Goal: Browse casually: Explore the website without a specific task or goal

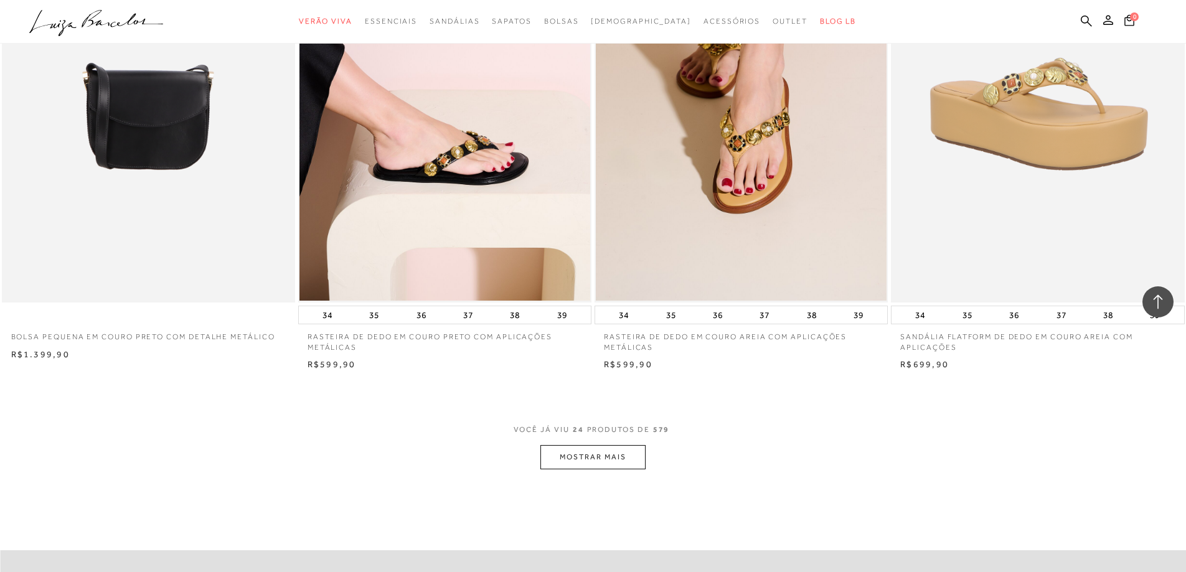
scroll to position [2864, 0]
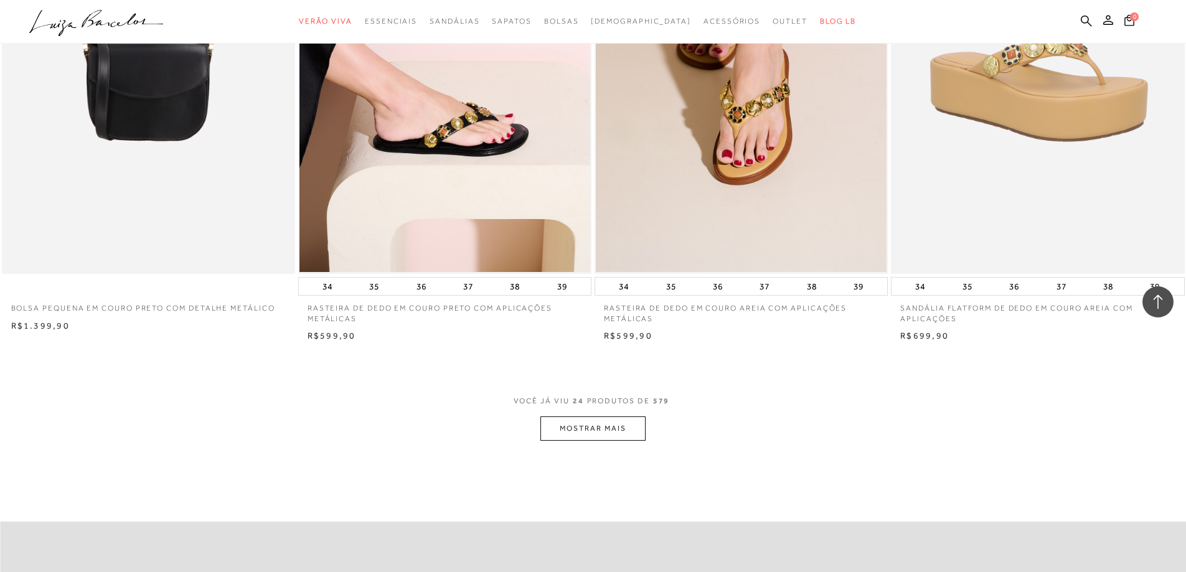
click at [627, 428] on button "MOSTRAR MAIS" at bounding box center [592, 429] width 105 height 24
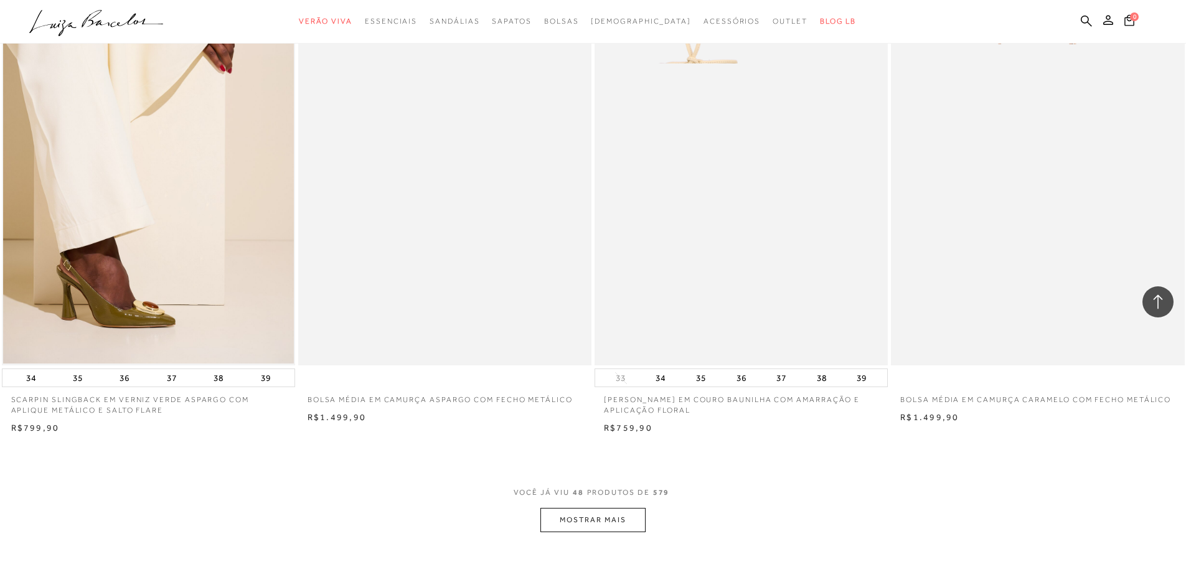
scroll to position [5915, 0]
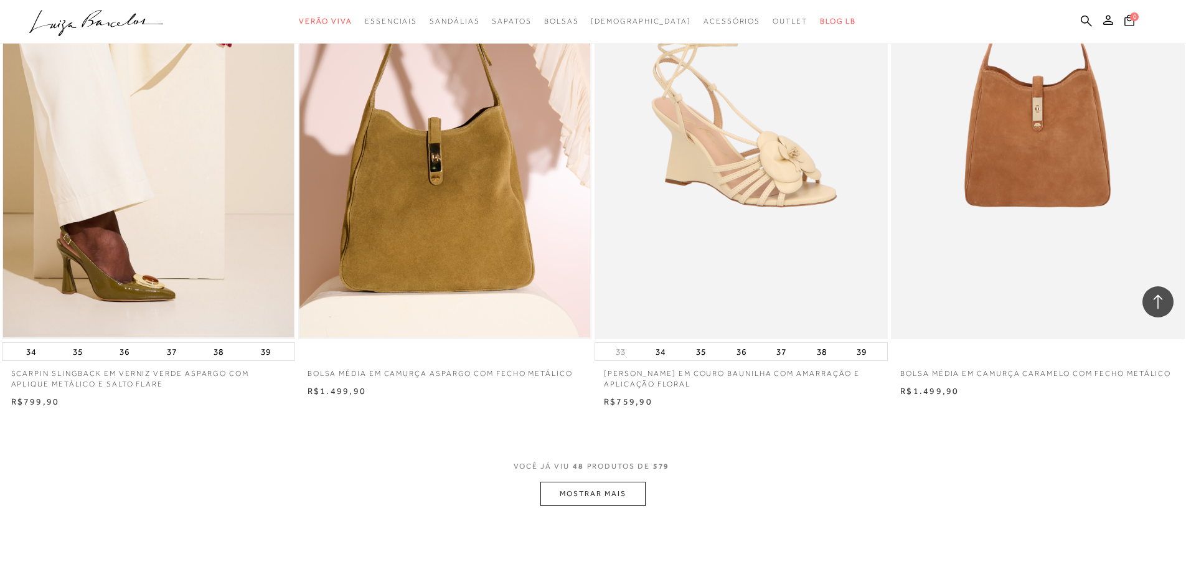
click at [568, 494] on button "MOSTRAR MAIS" at bounding box center [592, 494] width 105 height 24
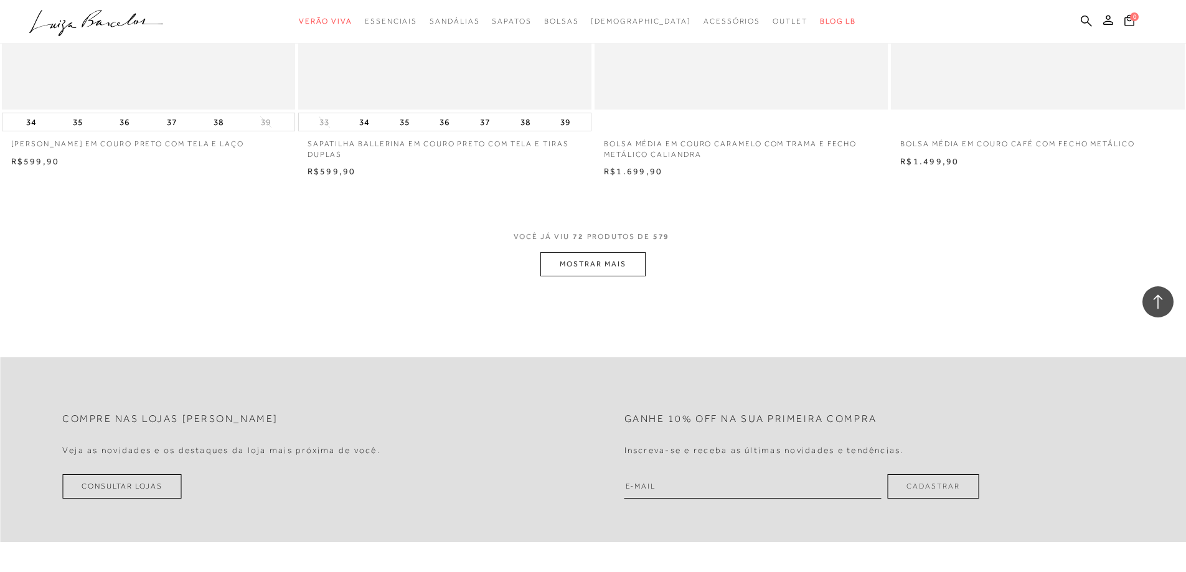
scroll to position [9277, 0]
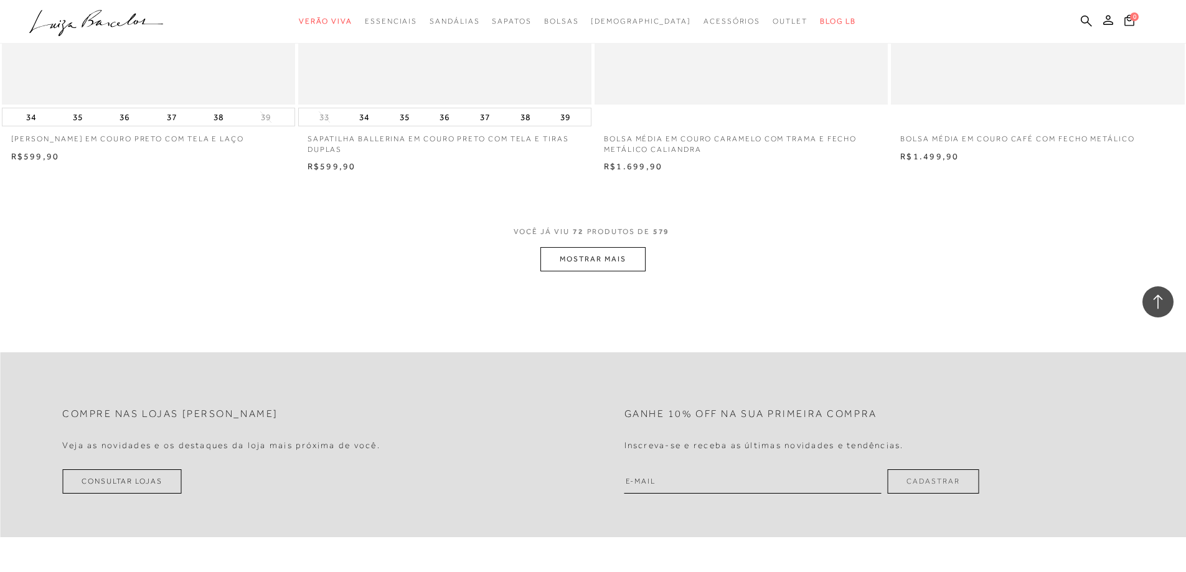
click at [587, 250] on button "MOSTRAR MAIS" at bounding box center [592, 259] width 105 height 24
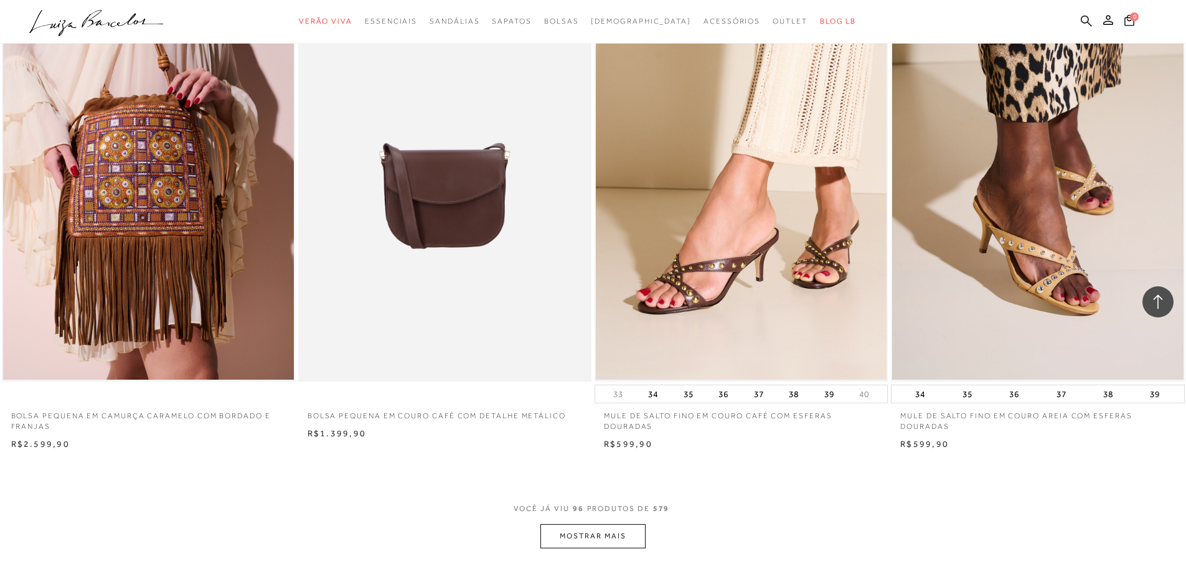
scroll to position [12390, 0]
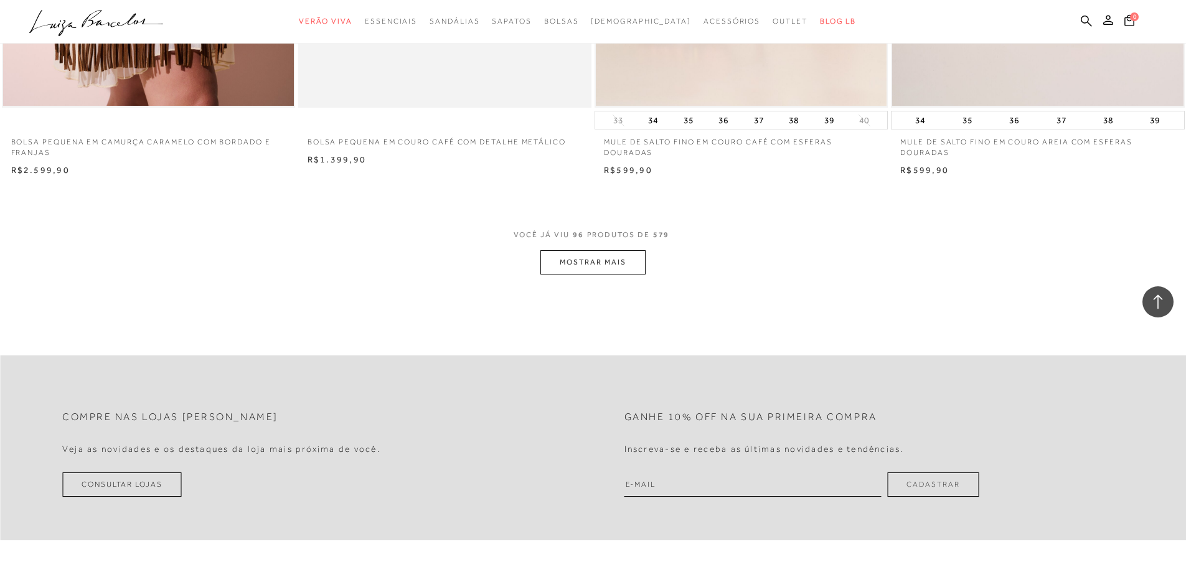
click at [580, 266] on button "MOSTRAR MAIS" at bounding box center [592, 262] width 105 height 24
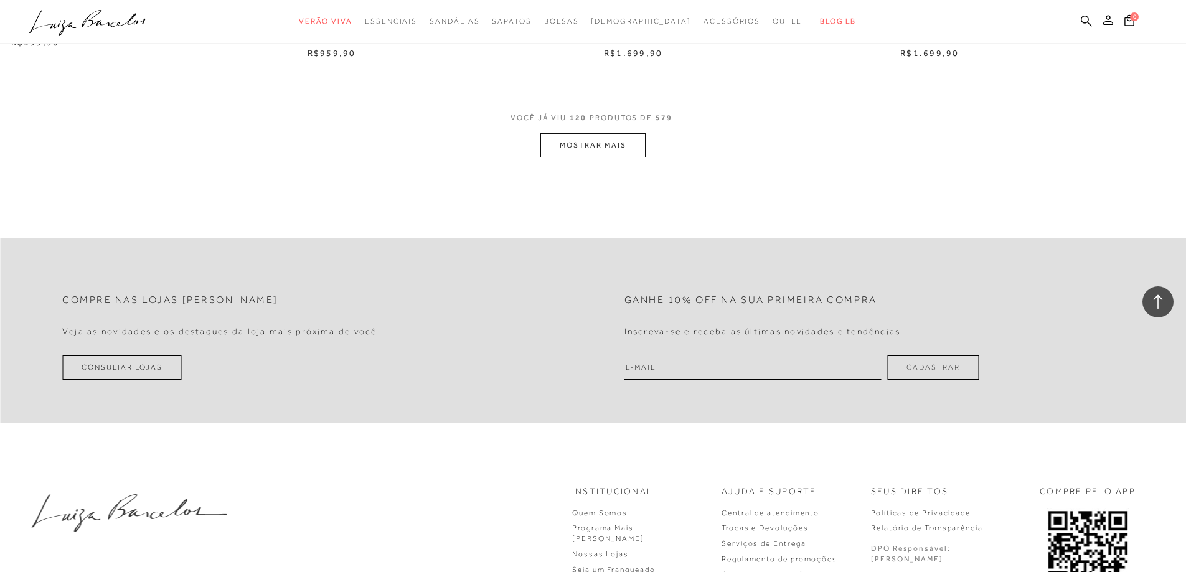
scroll to position [15627, 0]
click at [633, 139] on button "MOSTRAR MAIS" at bounding box center [592, 141] width 105 height 24
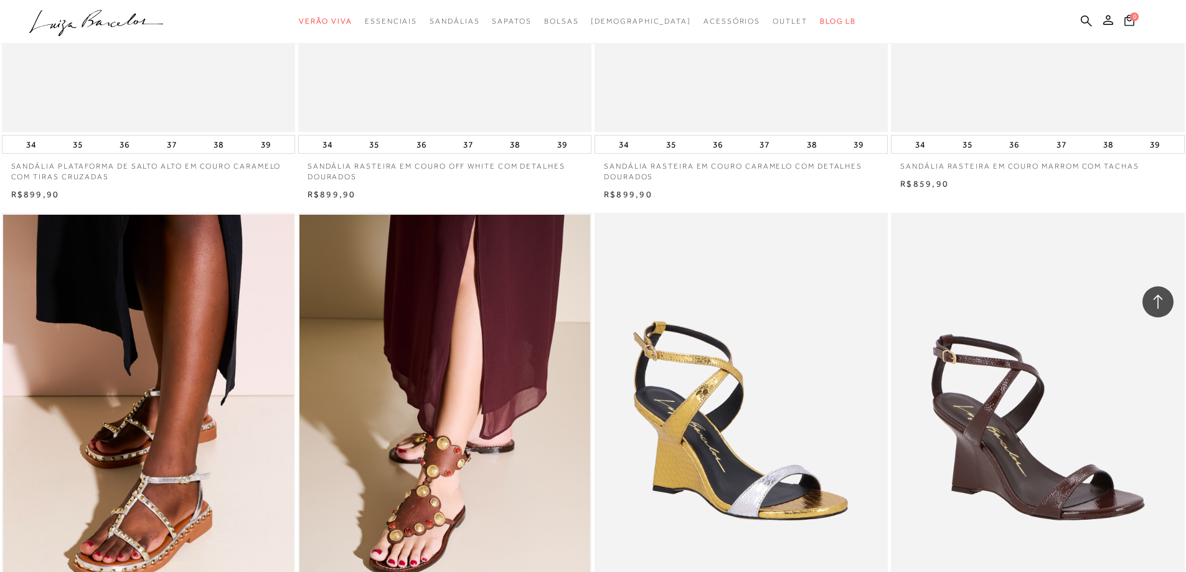
scroll to position [16748, 0]
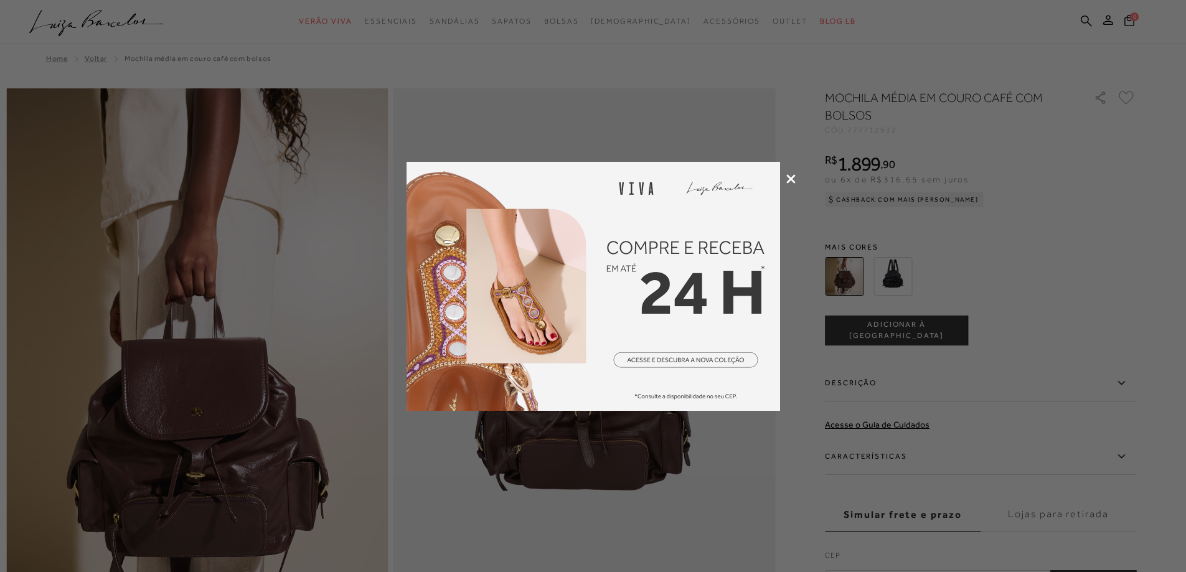
click at [786, 177] on icon at bounding box center [790, 178] width 9 height 9
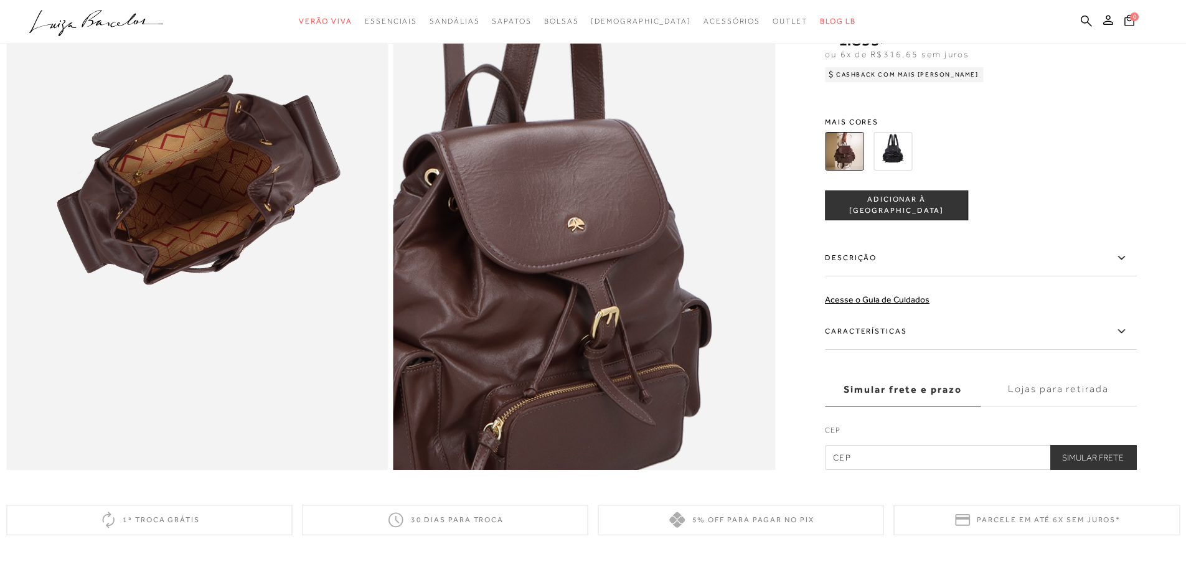
scroll to position [1121, 0]
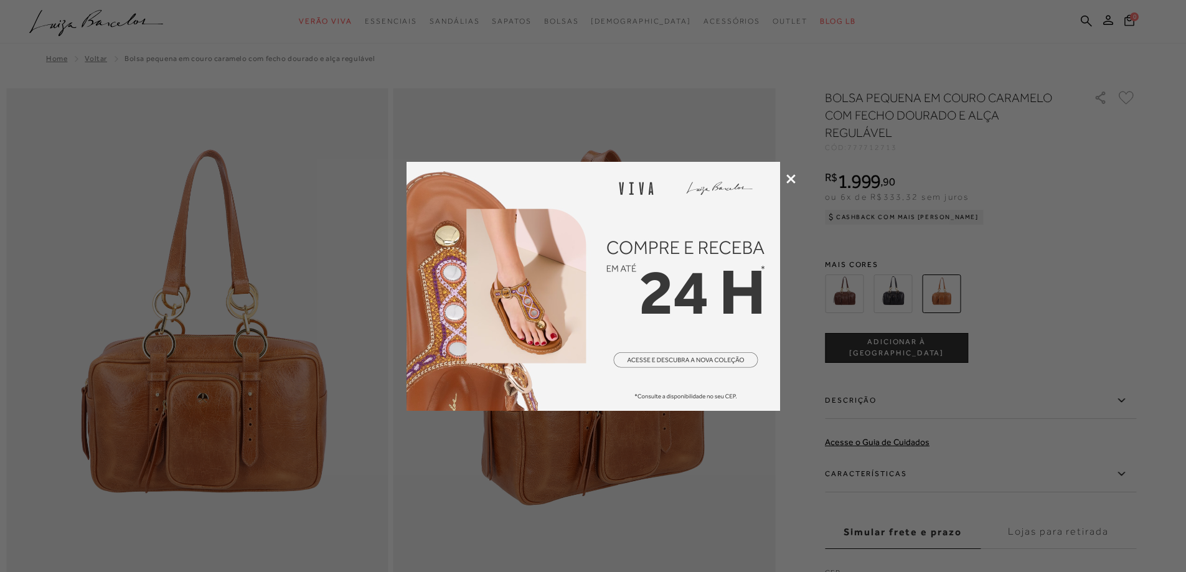
click at [785, 177] on div at bounding box center [593, 286] width 1186 height 572
click at [789, 179] on icon at bounding box center [790, 178] width 9 height 9
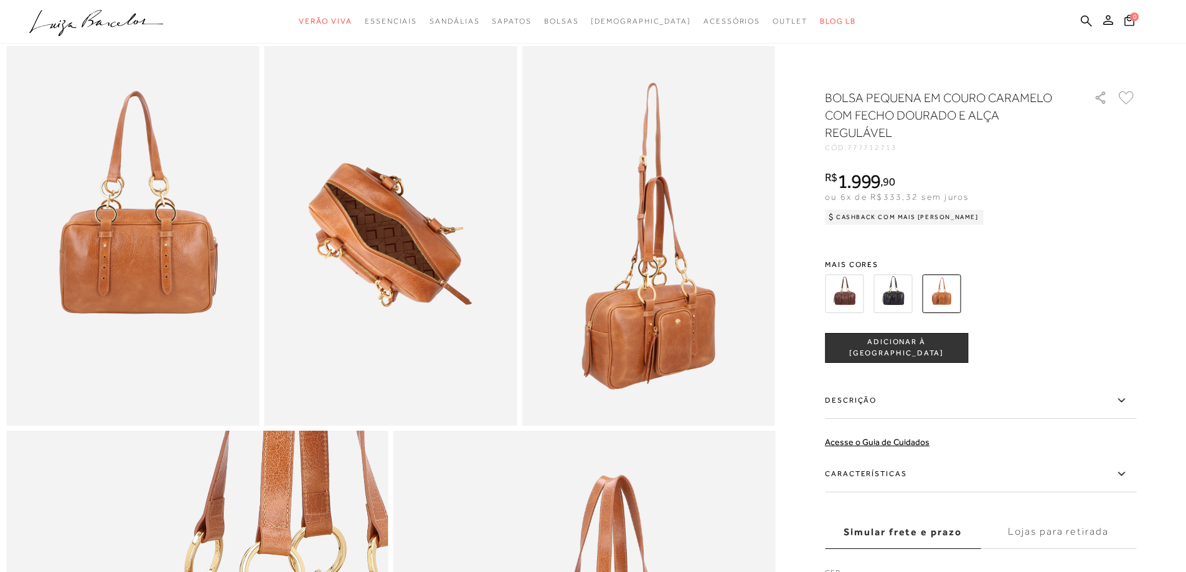
scroll to position [623, 0]
